Goal: Find specific page/section: Find specific page/section

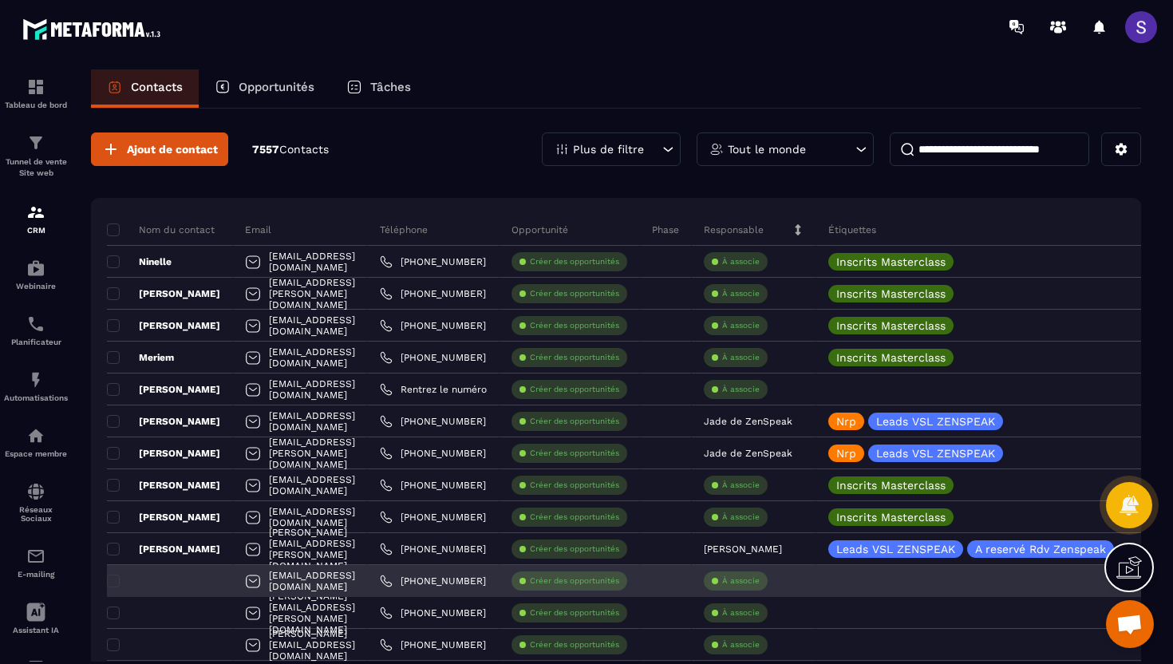
click at [363, 583] on div "[EMAIL_ADDRESS][DOMAIN_NAME]" at bounding box center [300, 581] width 135 height 32
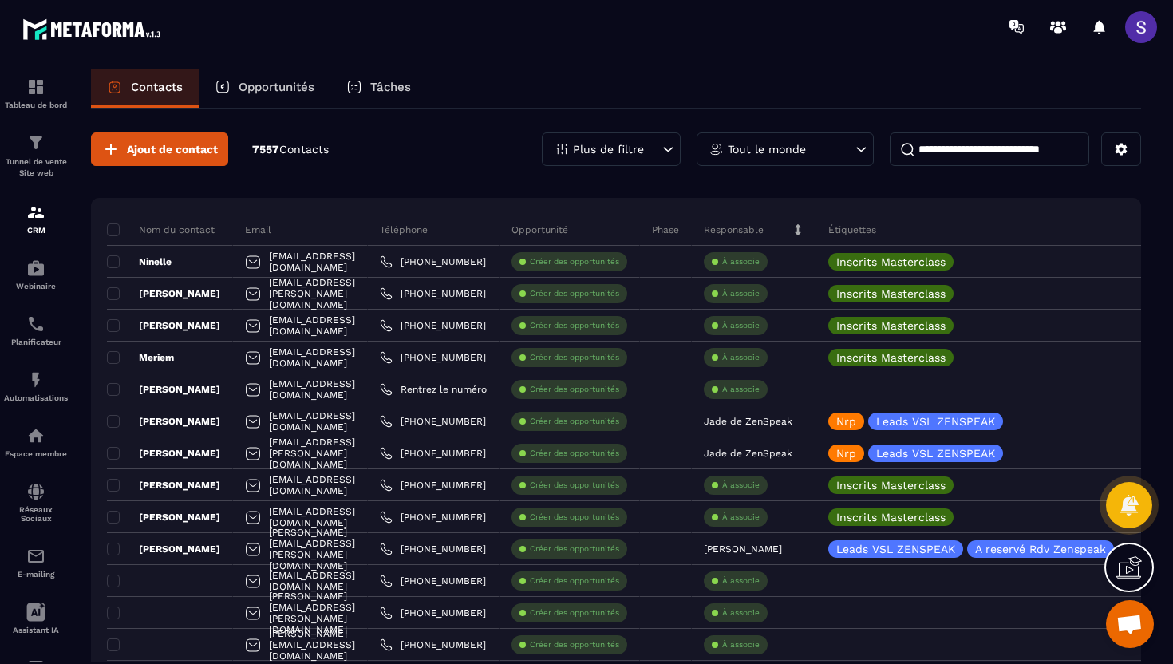
click at [601, 163] on div "Plus de filtre" at bounding box center [611, 149] width 139 height 34
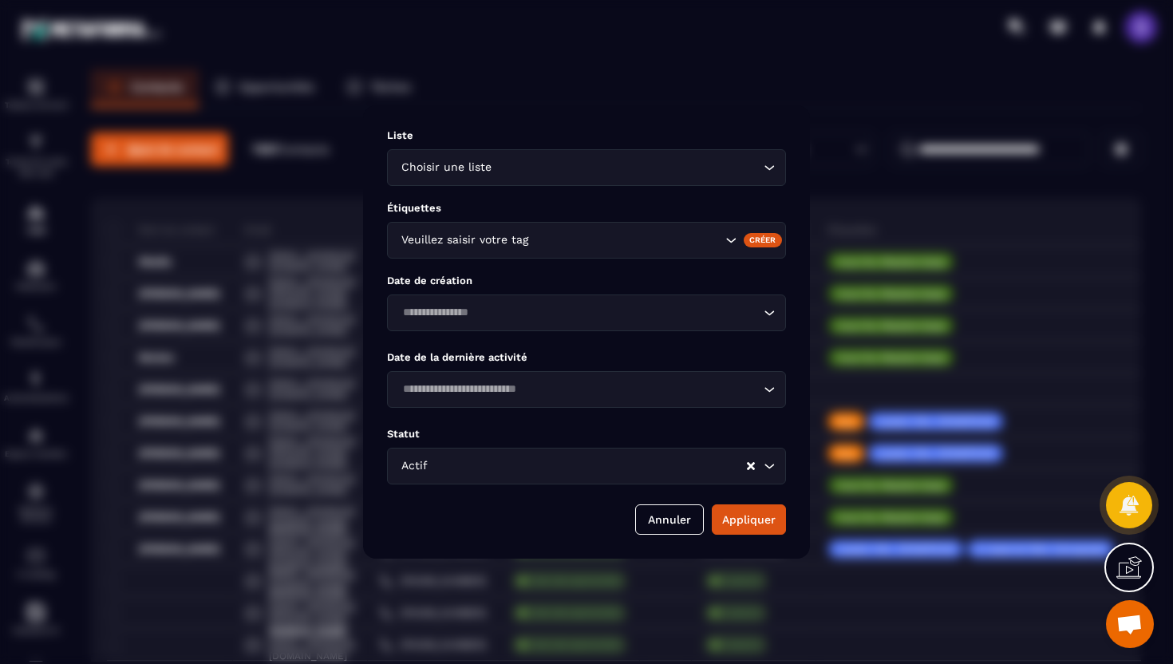
click at [527, 251] on div "Veuillez saisir votre tag" at bounding box center [586, 240] width 399 height 37
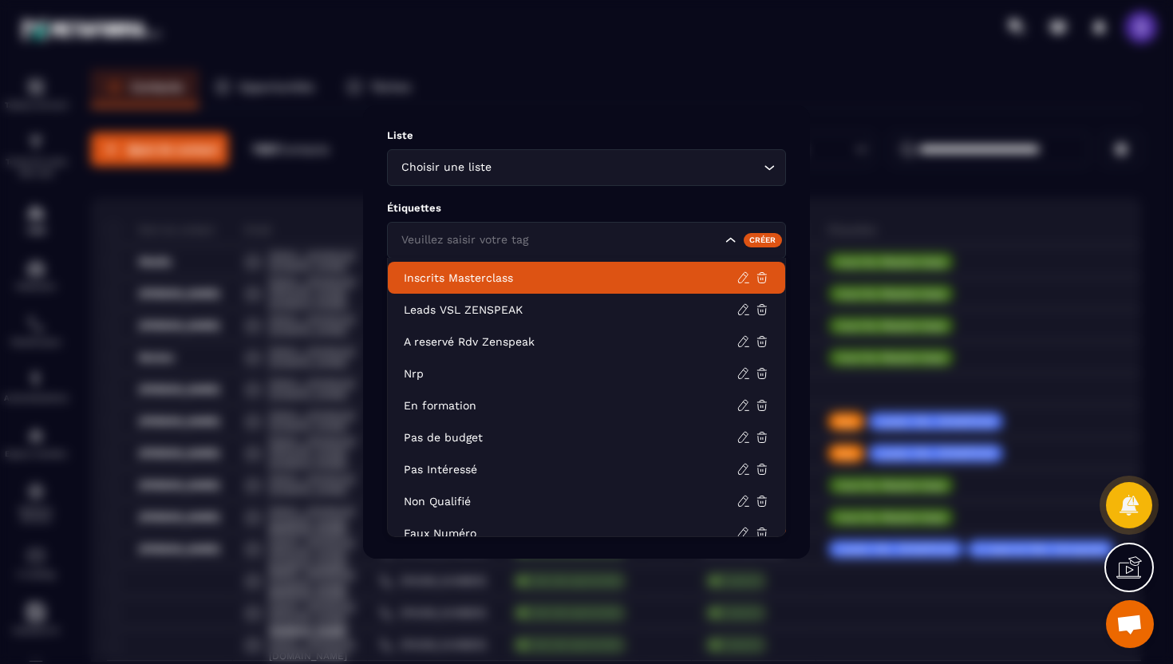
click at [480, 278] on p "Inscrits Masterclass" at bounding box center [570, 278] width 333 height 16
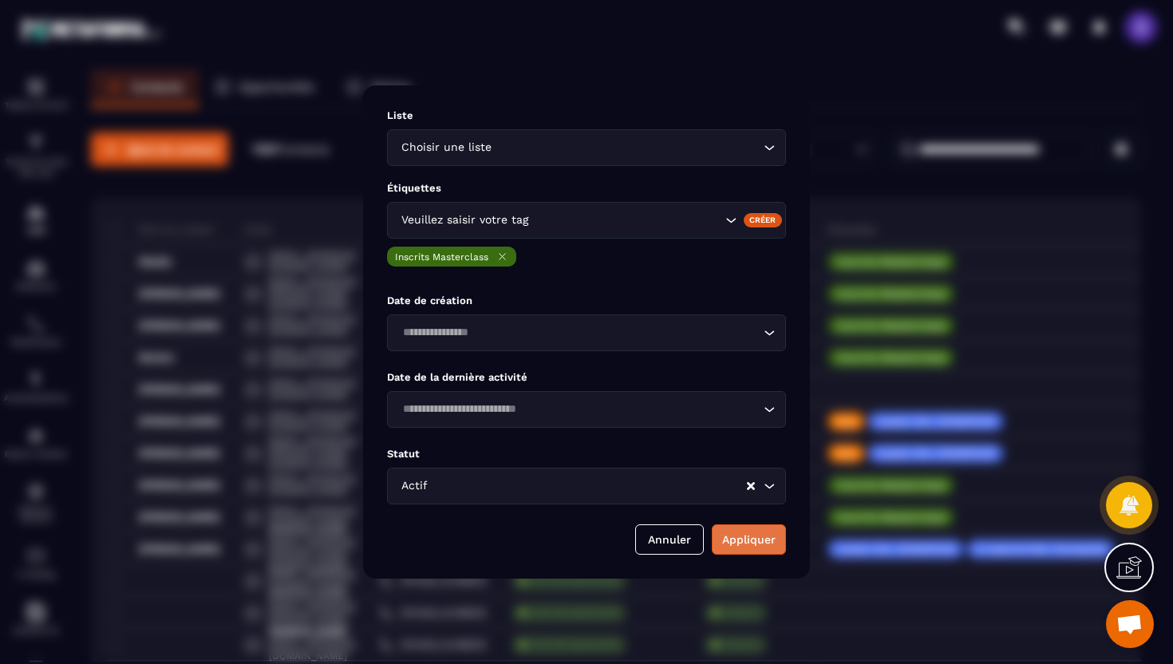
click at [764, 553] on button "Appliquer" at bounding box center [749, 539] width 74 height 30
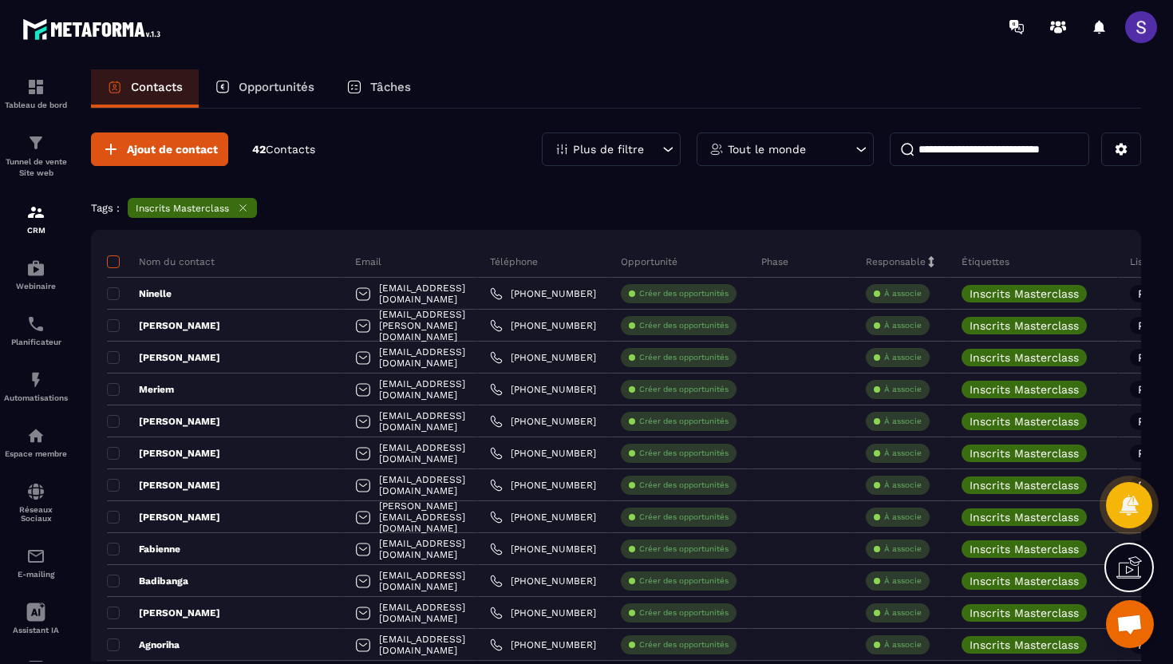
click at [108, 255] on span at bounding box center [113, 261] width 13 height 13
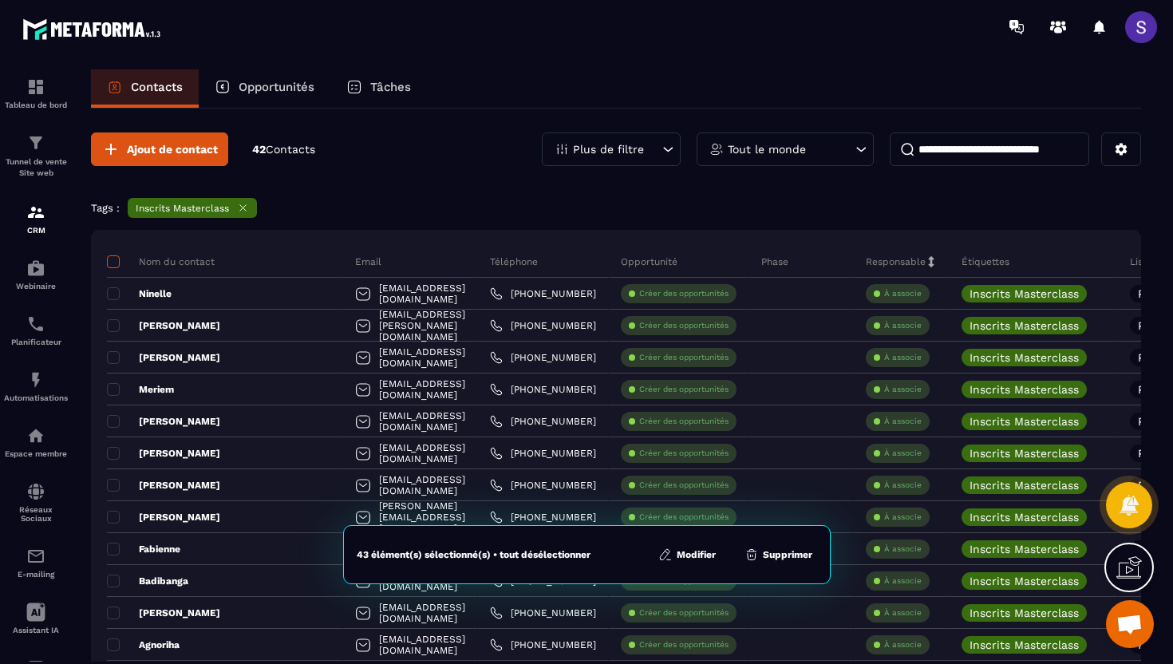
click at [114, 263] on span at bounding box center [113, 261] width 13 height 13
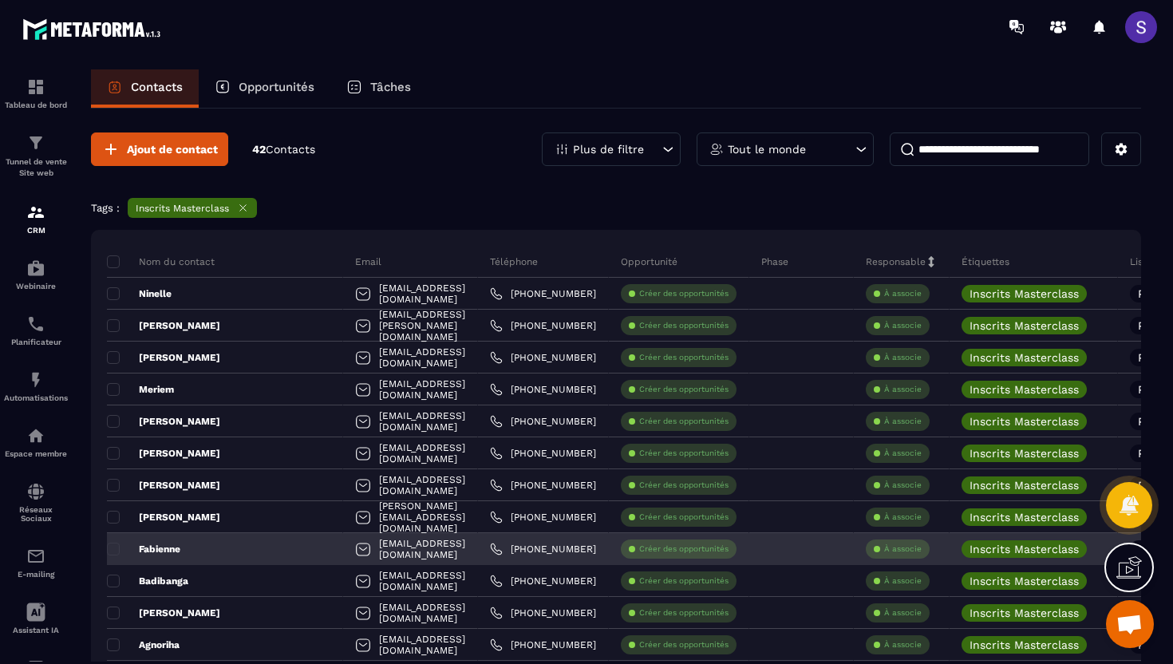
click at [211, 552] on div "Fabienne" at bounding box center [225, 549] width 236 height 32
